Goal: Transaction & Acquisition: Purchase product/service

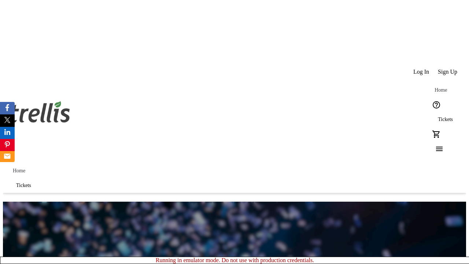
click at [438, 116] on span "Tickets" at bounding box center [445, 119] width 15 height 6
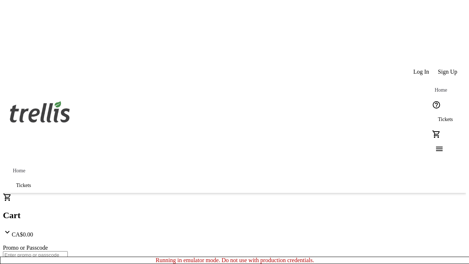
type input "1"
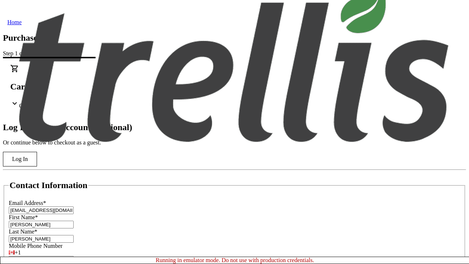
type input "[PERSON_NAME]"
